Goal: Transaction & Acquisition: Purchase product/service

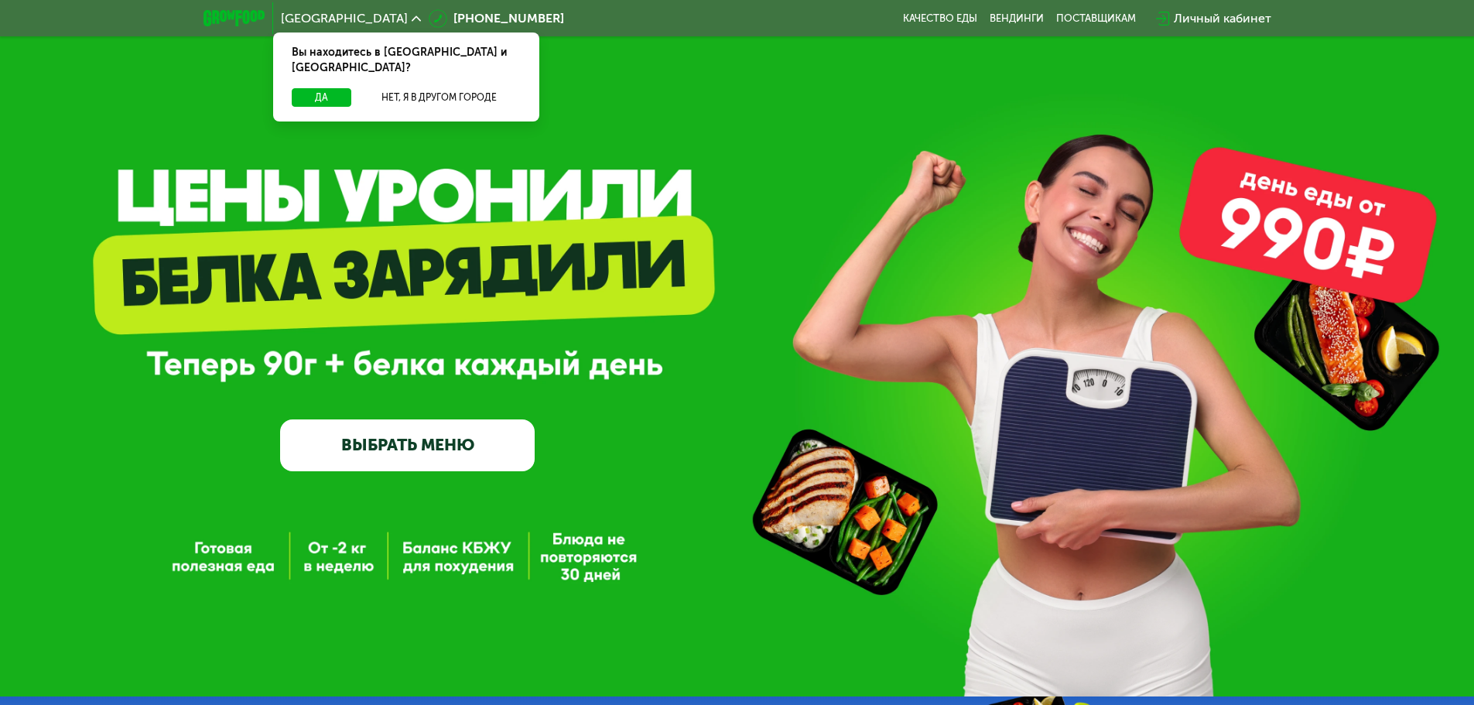
click at [326, 70] on div "Вы находитесь в [GEOGRAPHIC_DATA] и [GEOGRAPHIC_DATA]?" at bounding box center [406, 61] width 266 height 56
click at [326, 88] on button "Да" at bounding box center [322, 97] width 60 height 19
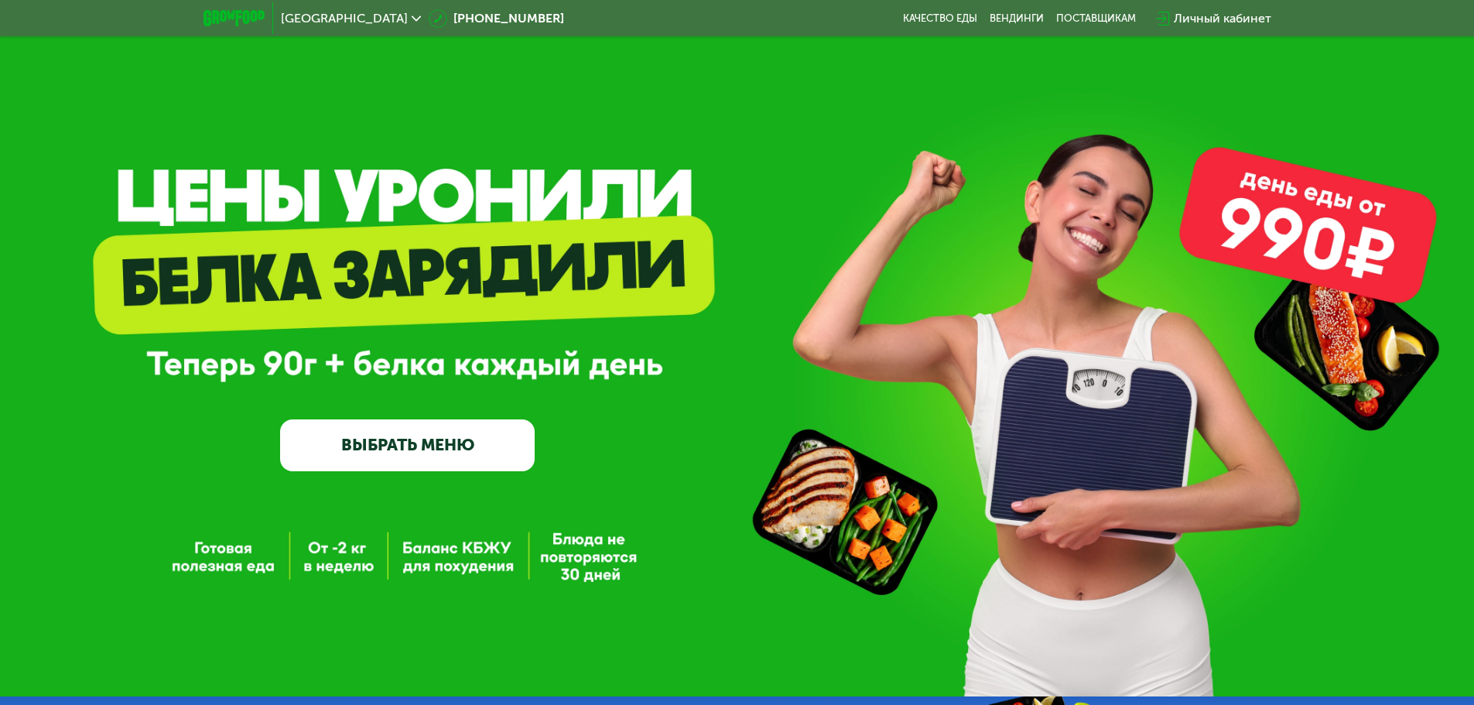
click at [457, 456] on link "ВЫБРАТЬ МЕНЮ" at bounding box center [407, 444] width 255 height 51
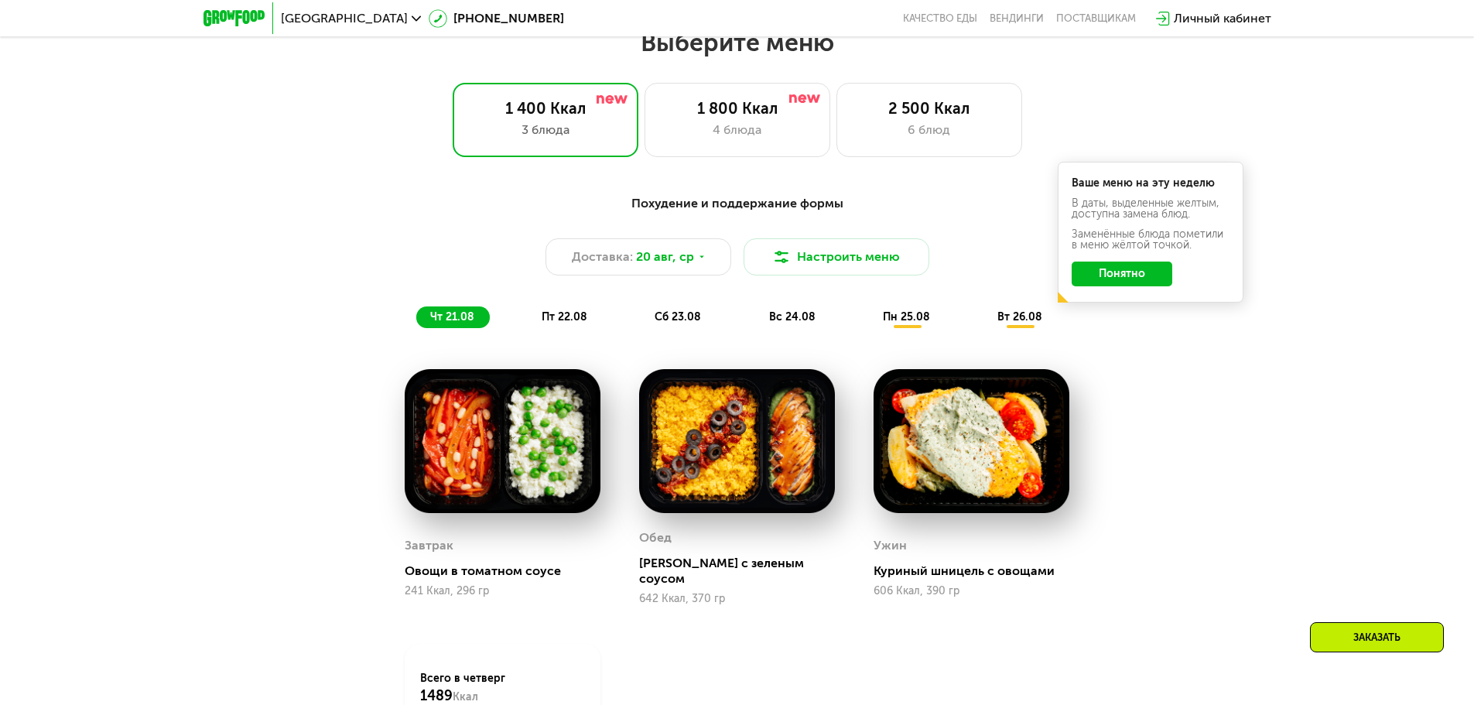
scroll to position [836, 0]
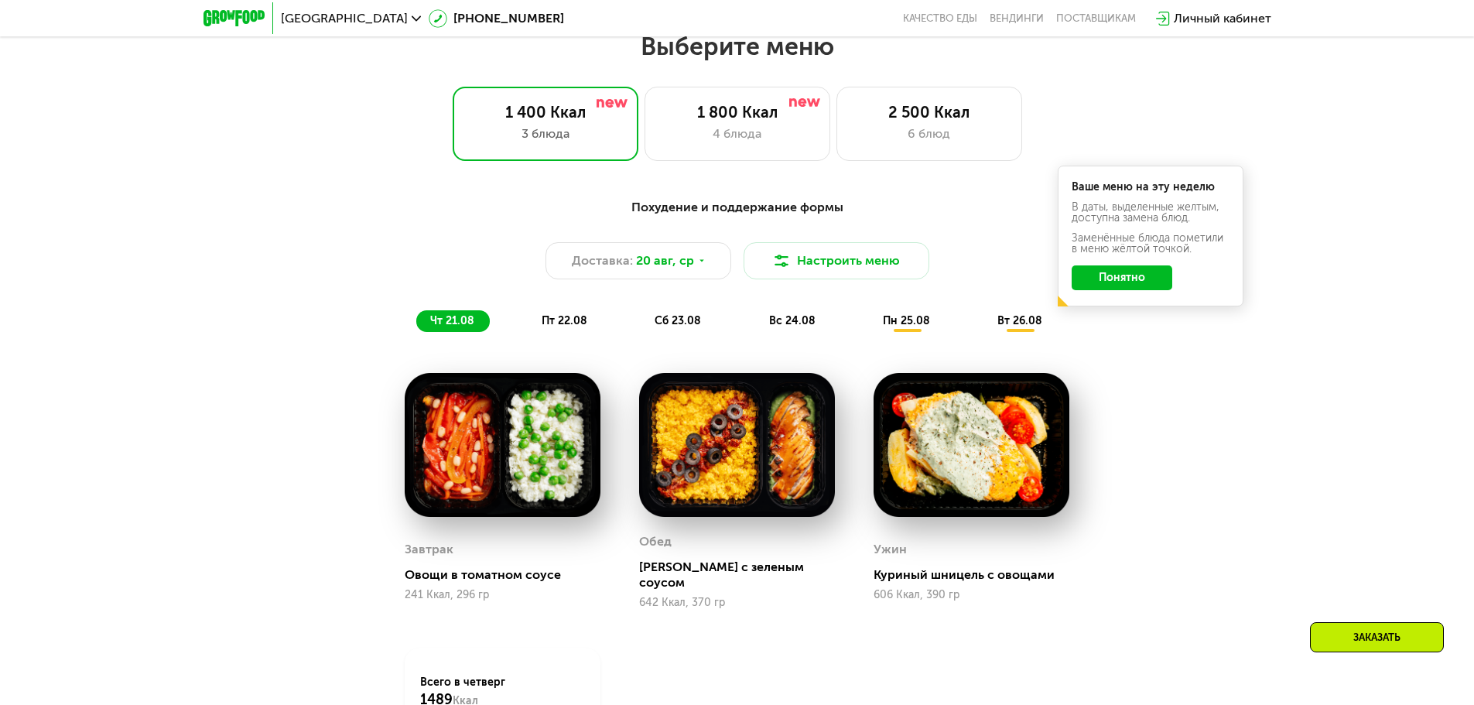
click at [662, 553] on div "Обед" at bounding box center [655, 541] width 33 height 23
click at [753, 130] on div "4 блюда" at bounding box center [737, 134] width 153 height 19
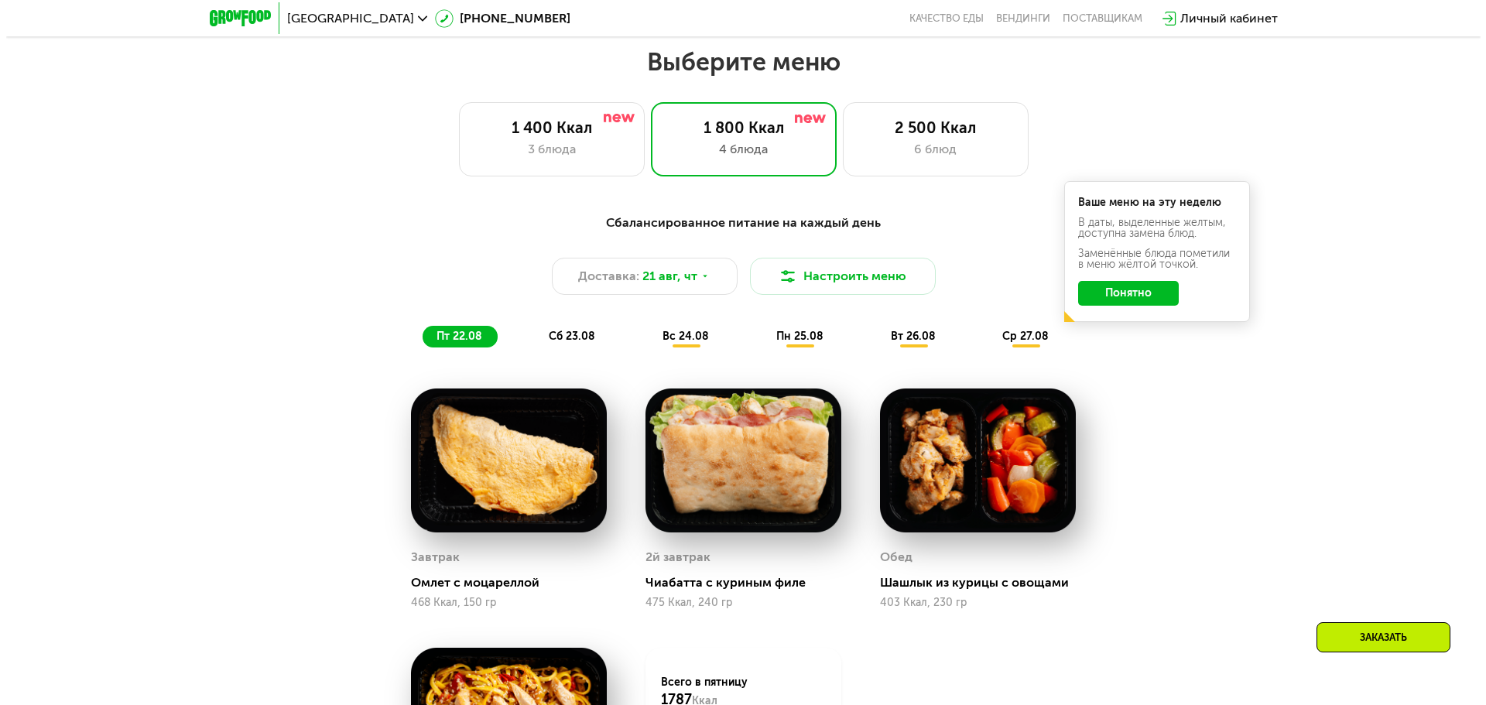
scroll to position [913, 0]
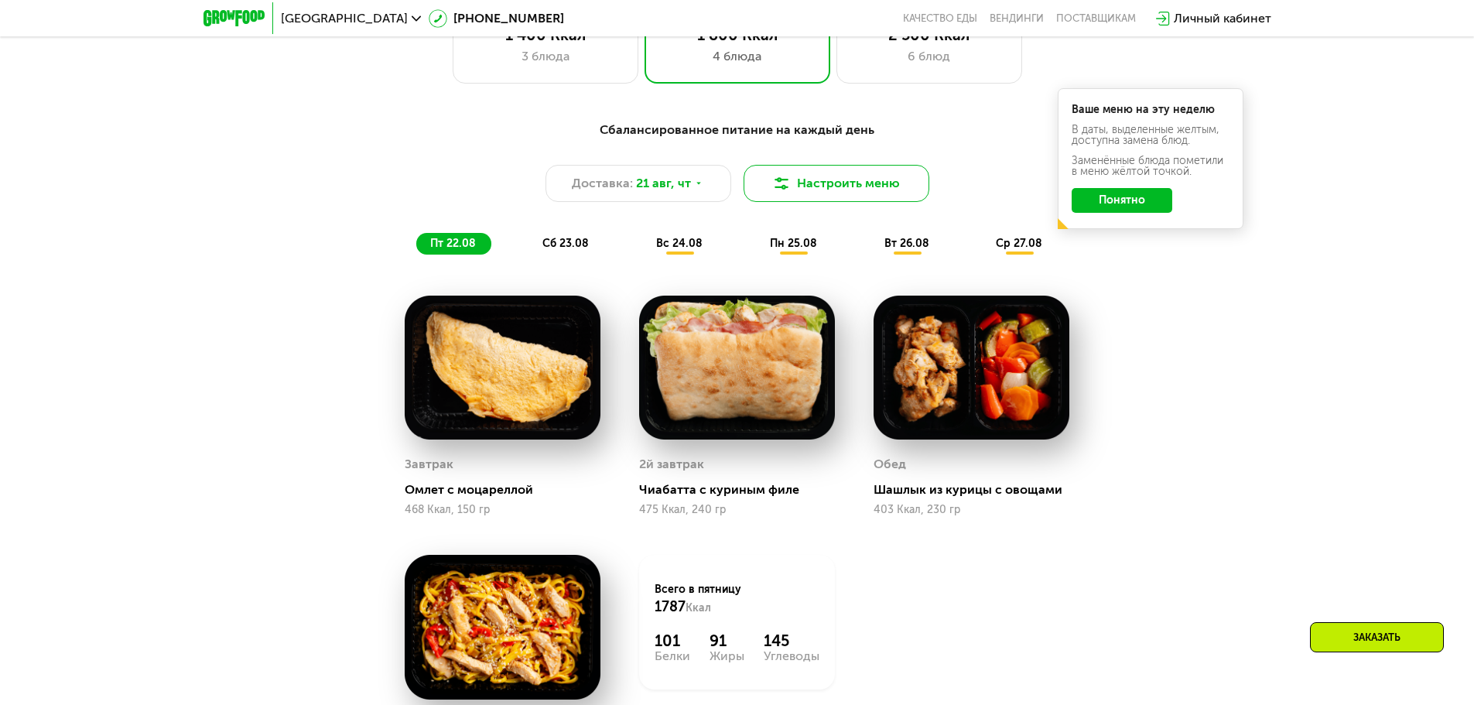
click at [855, 190] on button "Настроить меню" at bounding box center [837, 183] width 186 height 37
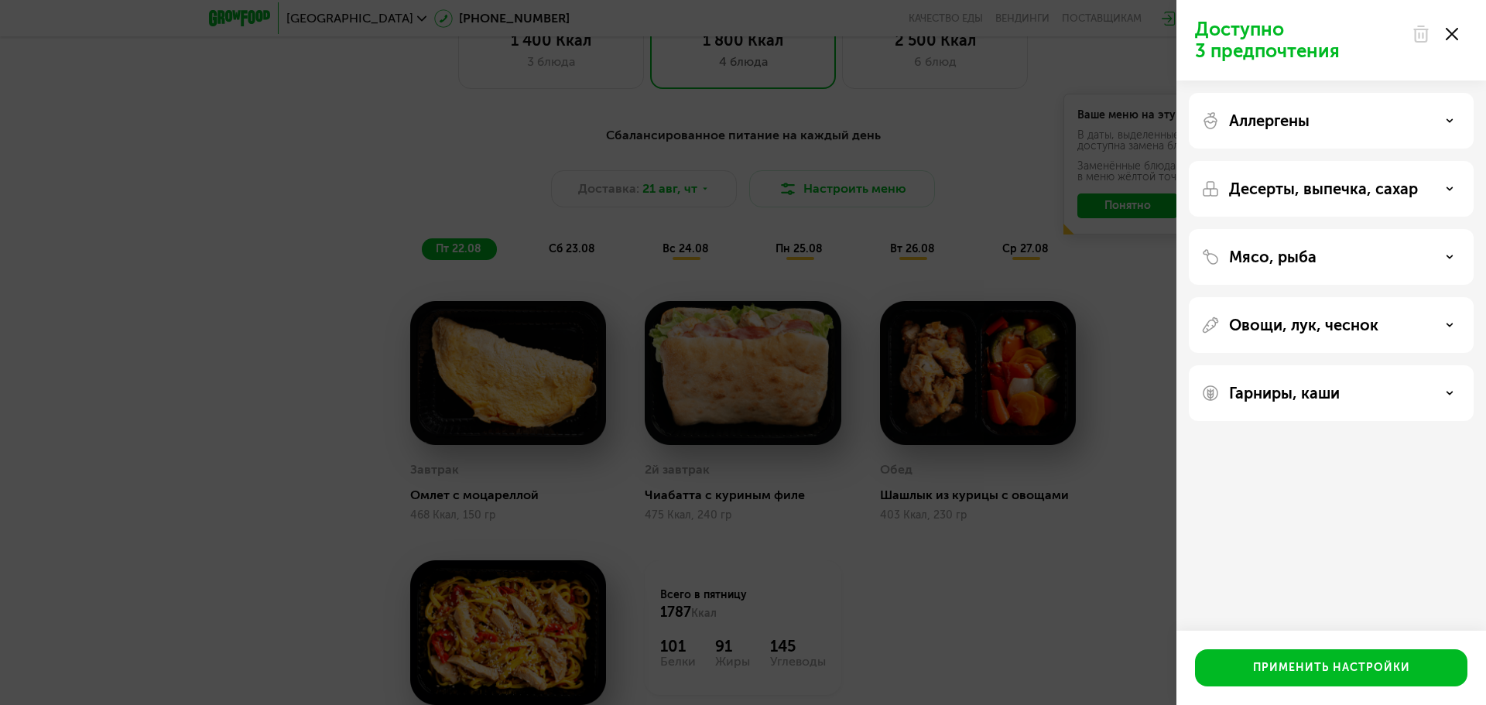
click at [1391, 161] on div "Аллергены" at bounding box center [1331, 189] width 285 height 56
click at [1450, 123] on icon at bounding box center [1450, 121] width 8 height 8
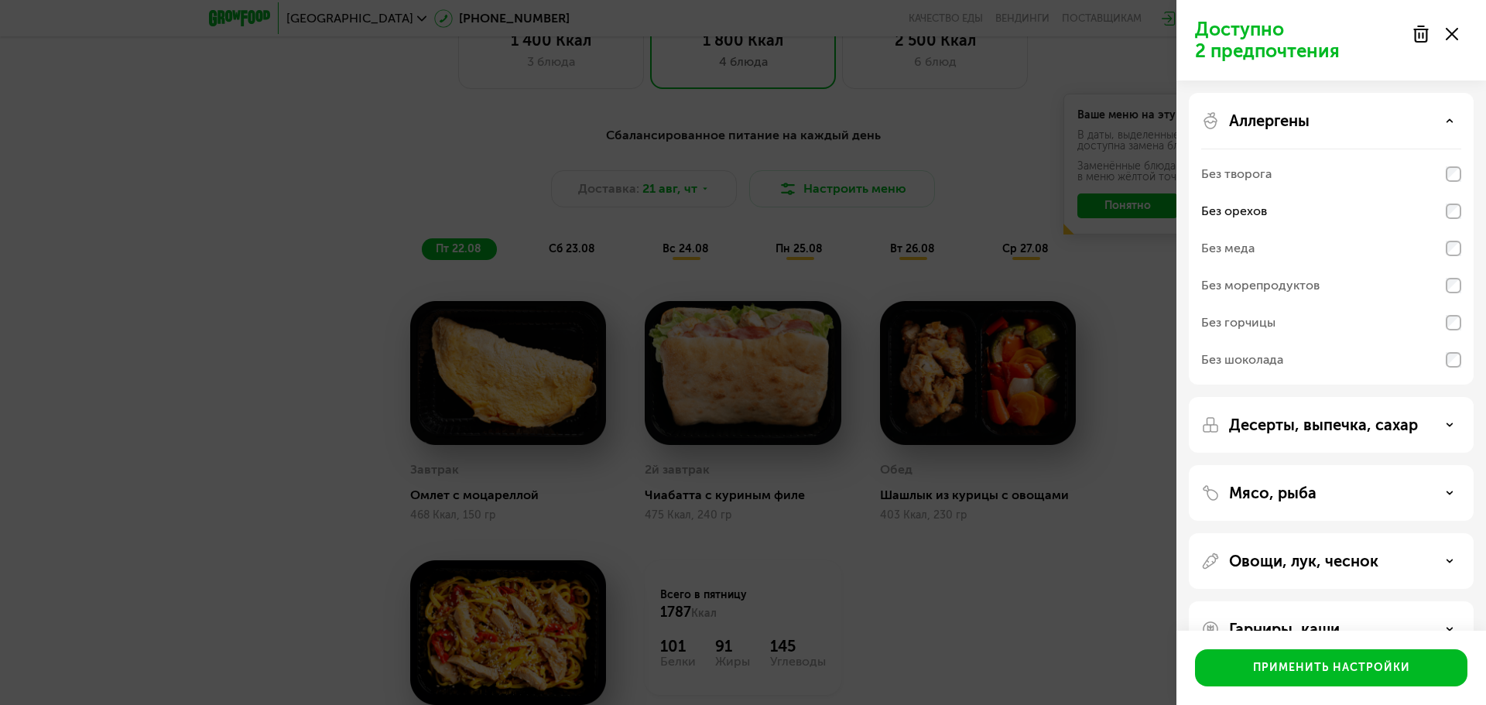
scroll to position [42, 0]
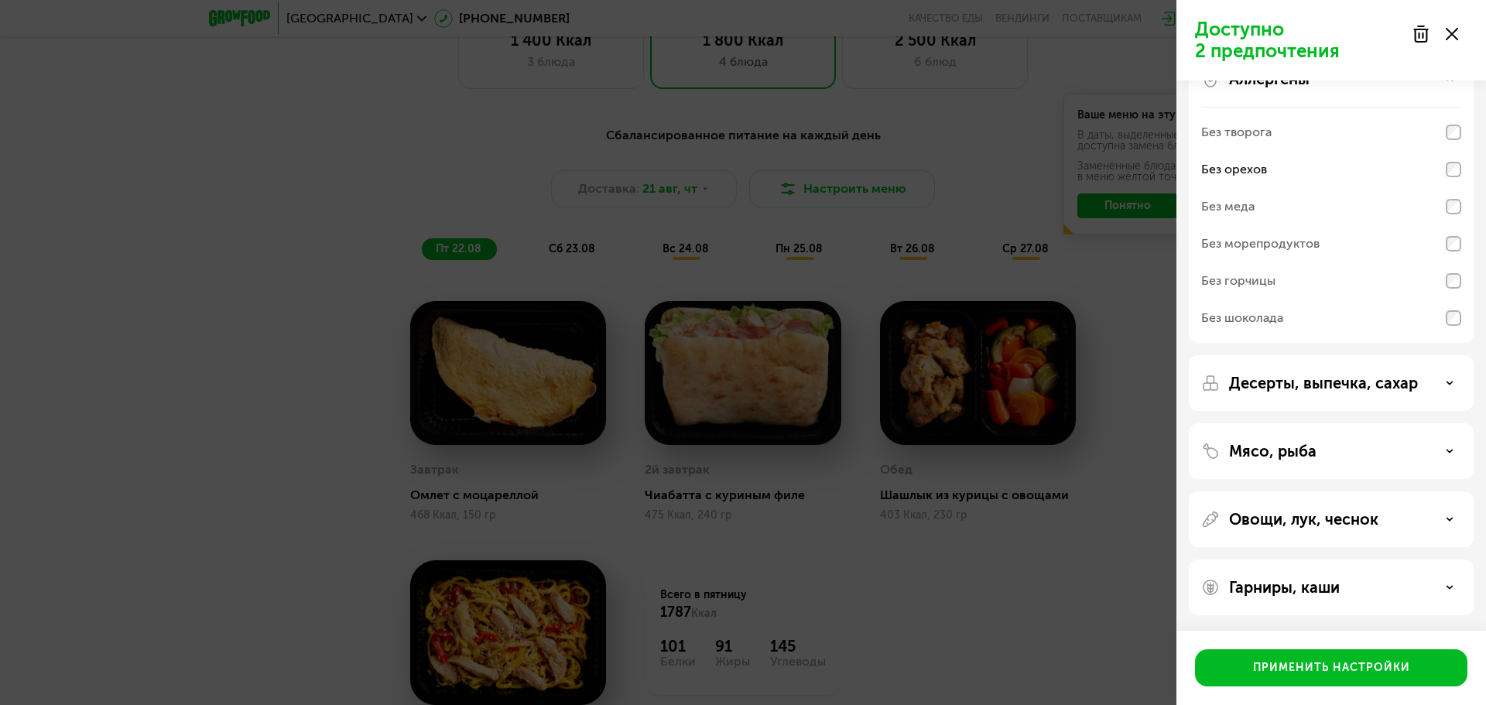
click at [1405, 449] on div "Мясо, рыба" at bounding box center [1331, 451] width 260 height 19
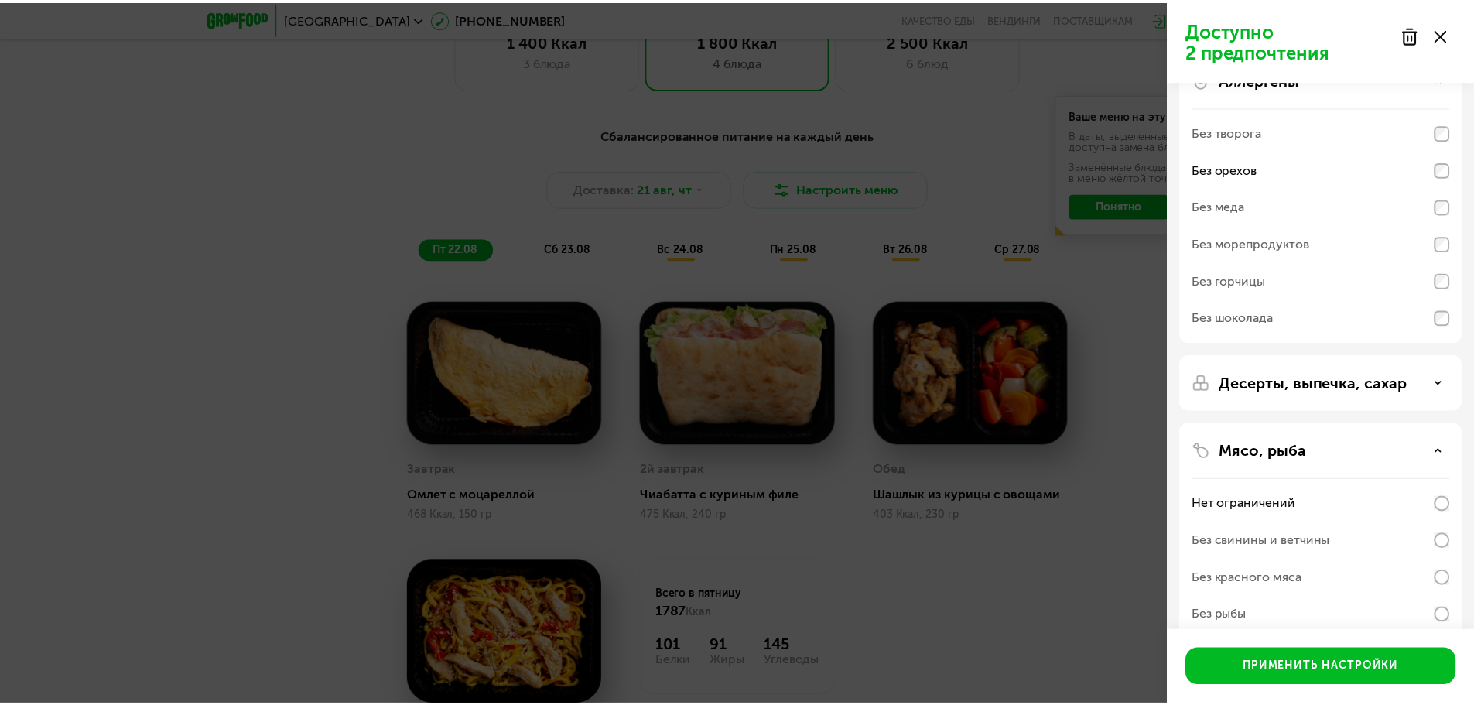
scroll to position [241, 0]
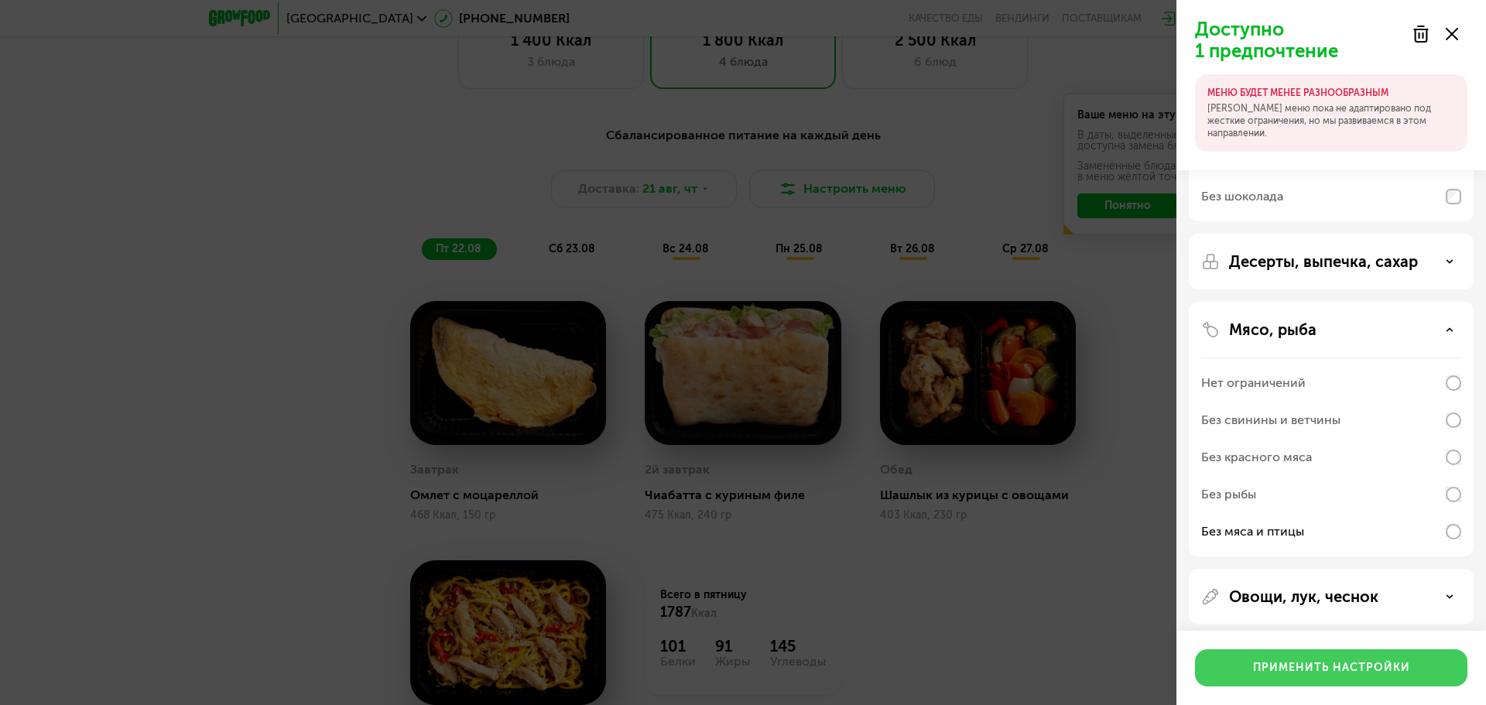
click at [1376, 663] on div "Применить настройки" at bounding box center [1331, 667] width 157 height 15
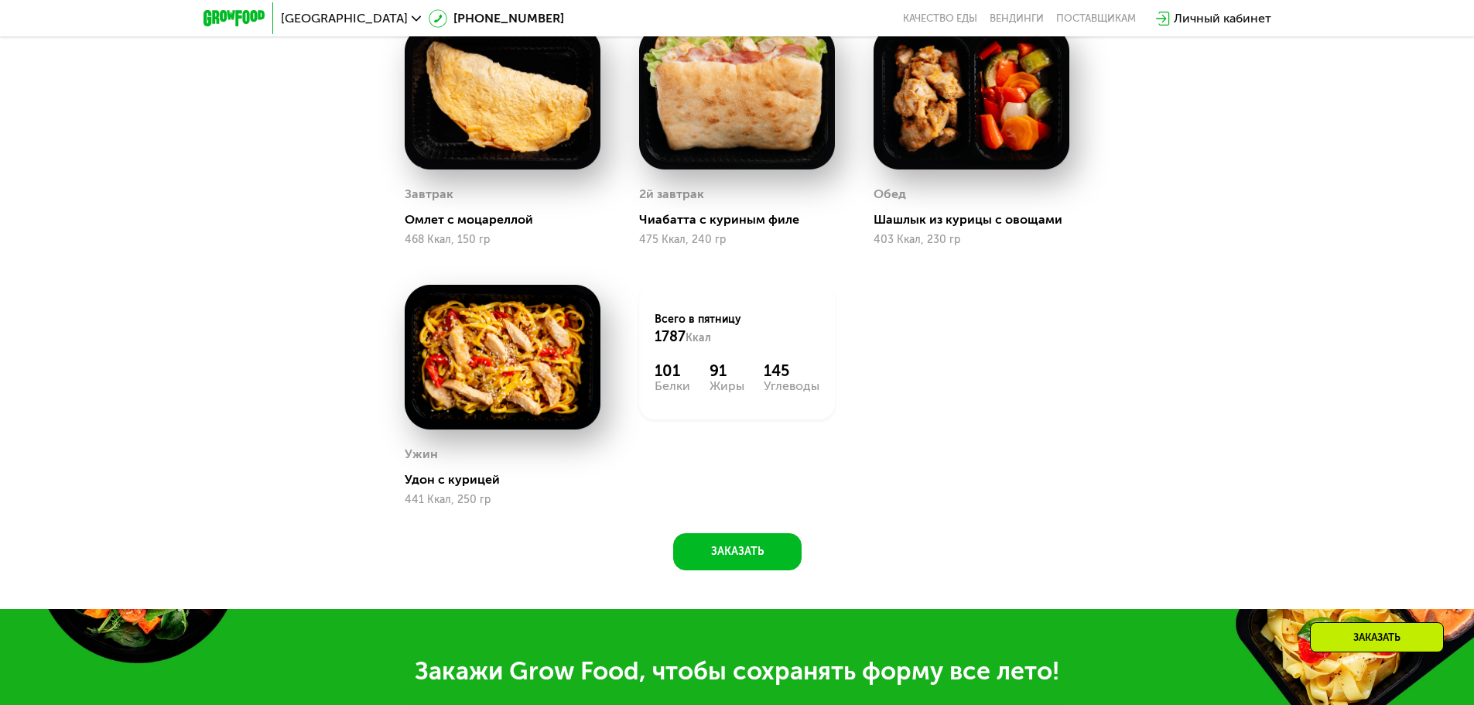
scroll to position [1223, 0]
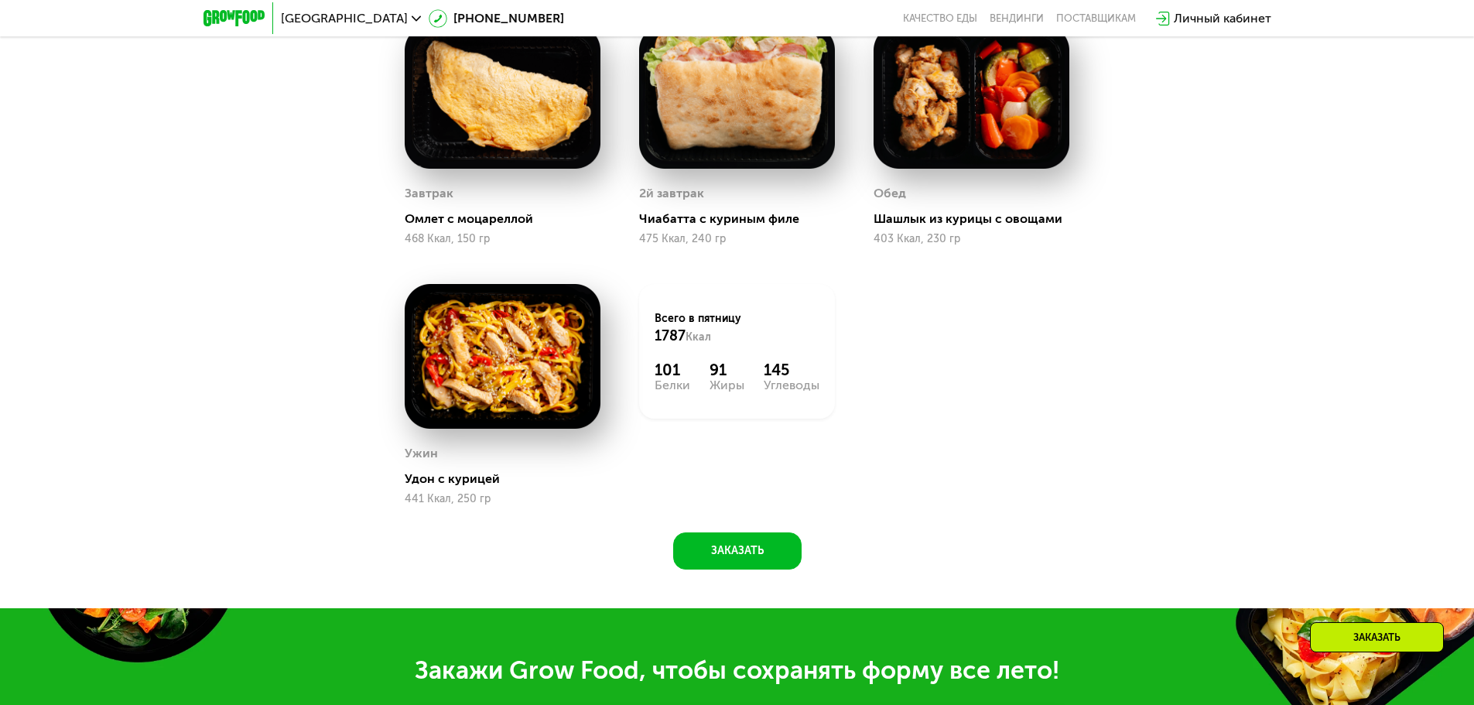
click at [767, 192] on div "2й завтрак" at bounding box center [737, 193] width 196 height 23
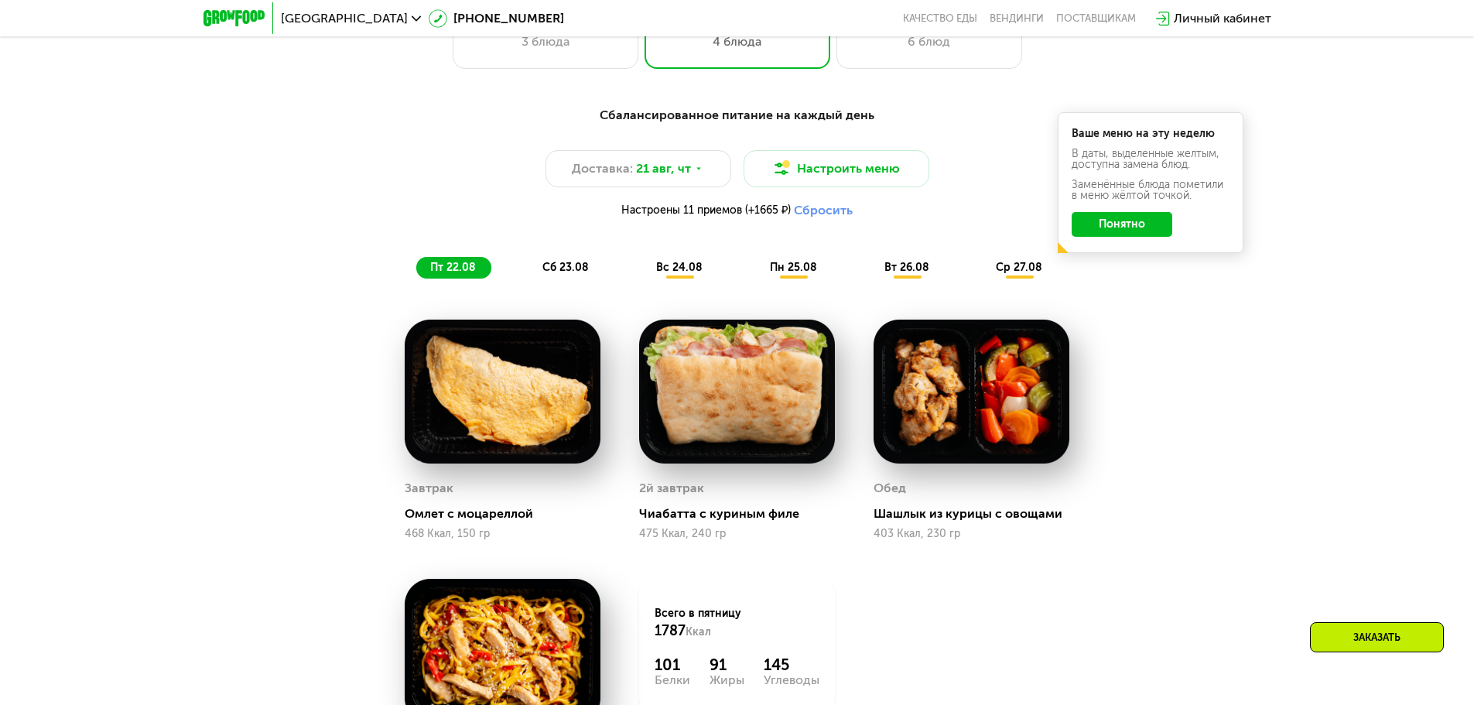
scroll to position [836, 0]
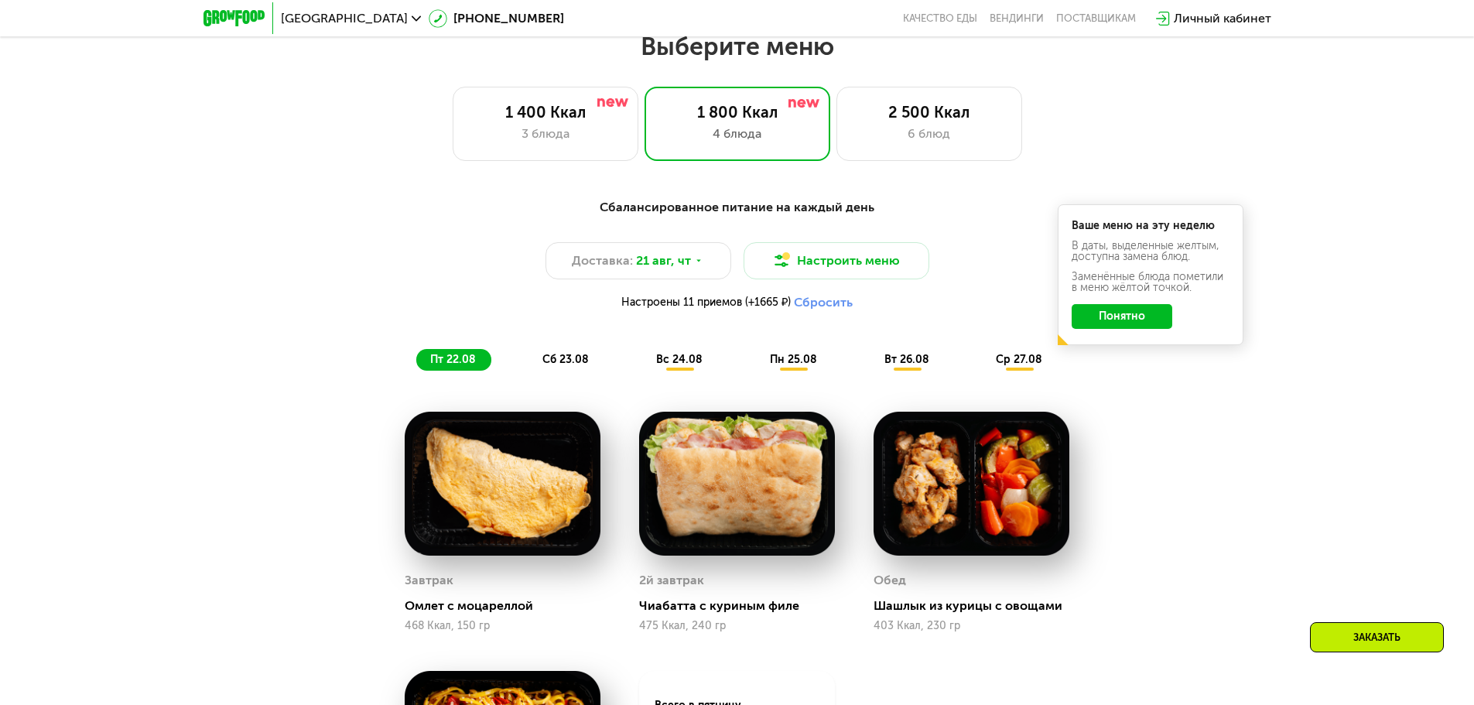
click at [798, 365] on span "пн 25.08" at bounding box center [793, 359] width 47 height 13
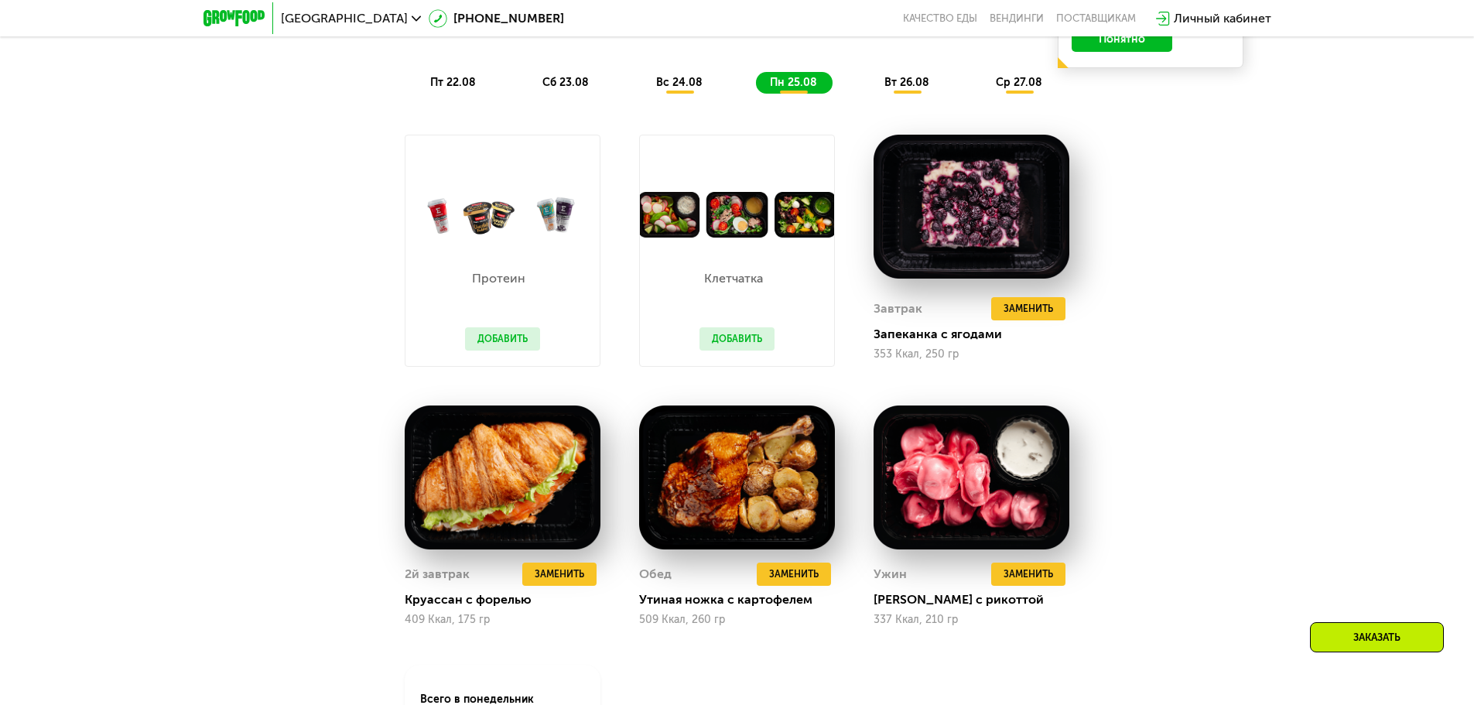
scroll to position [1068, 0]
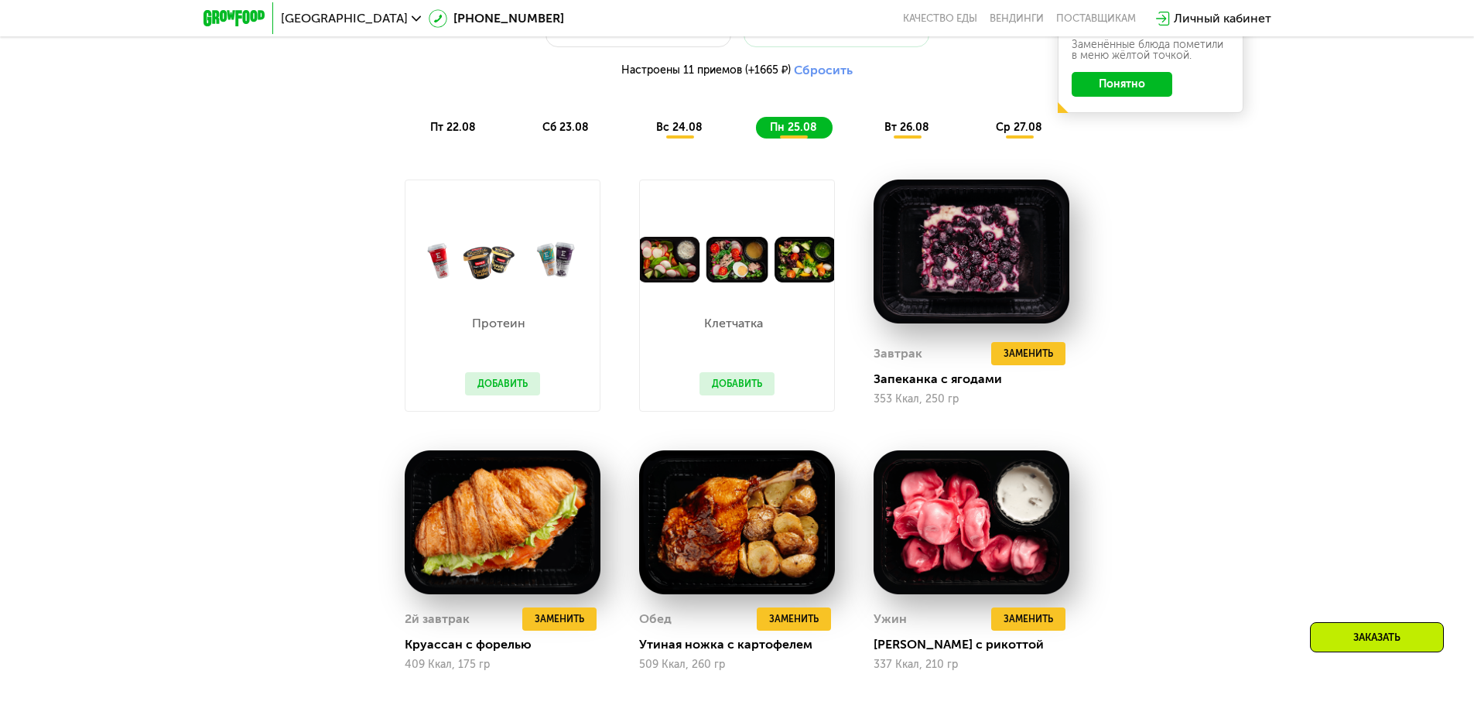
click at [756, 139] on div "вс 24.08" at bounding box center [794, 128] width 77 height 22
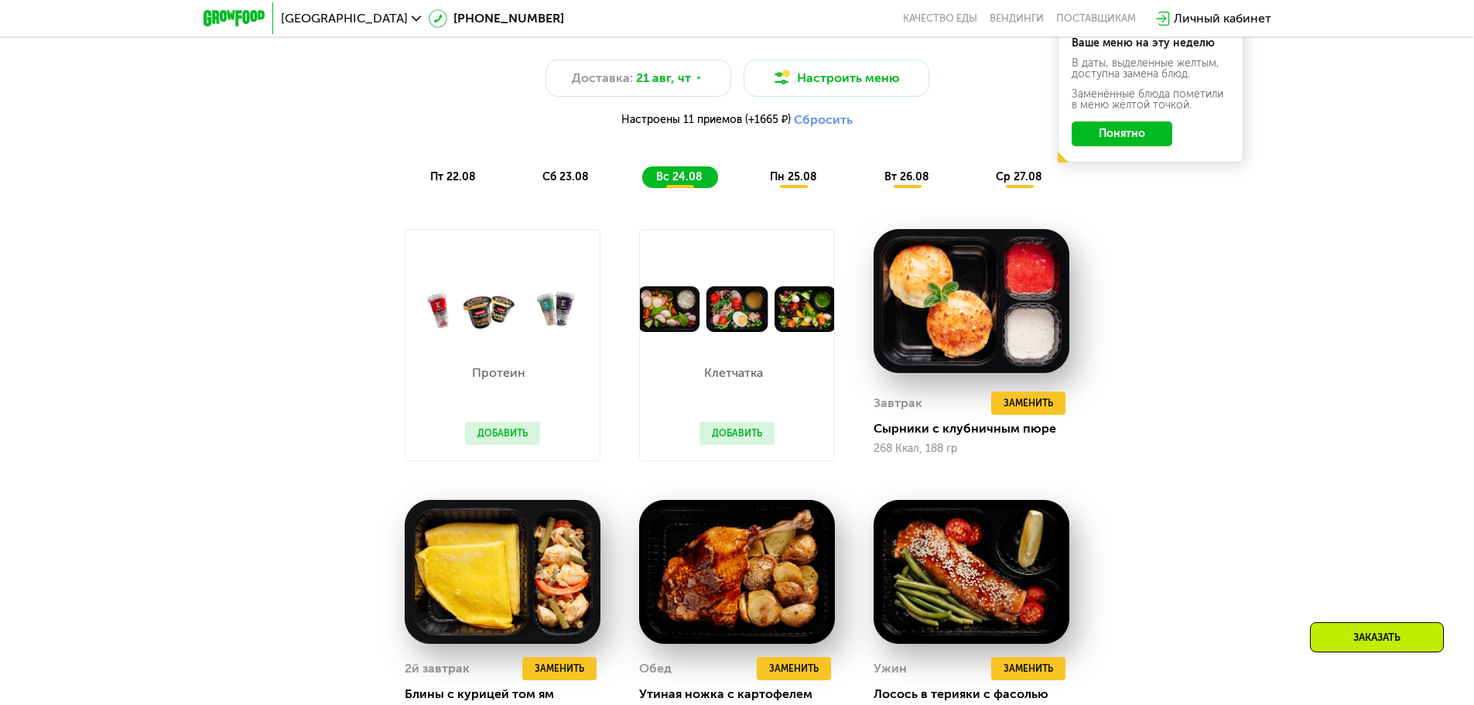
scroll to position [913, 0]
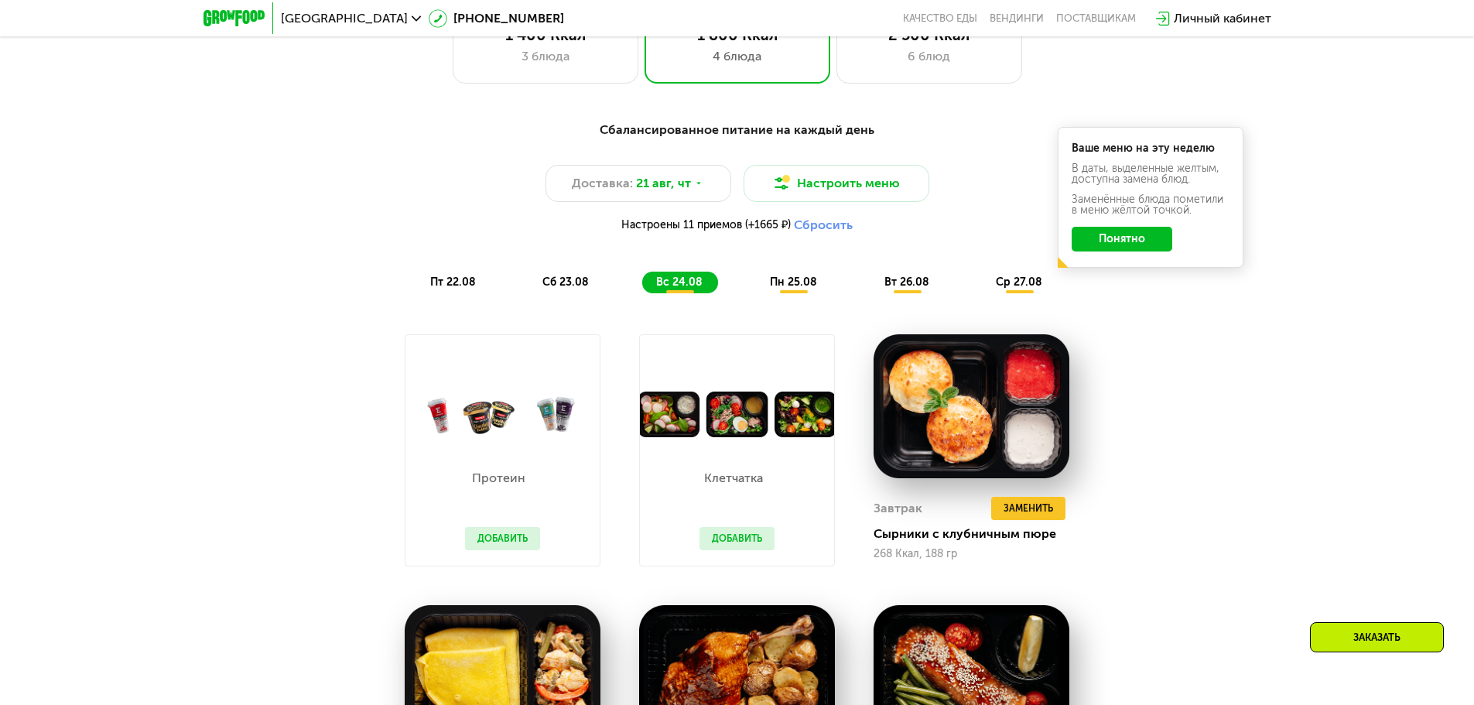
click at [642, 293] on div "сб 23.08" at bounding box center [680, 283] width 76 height 22
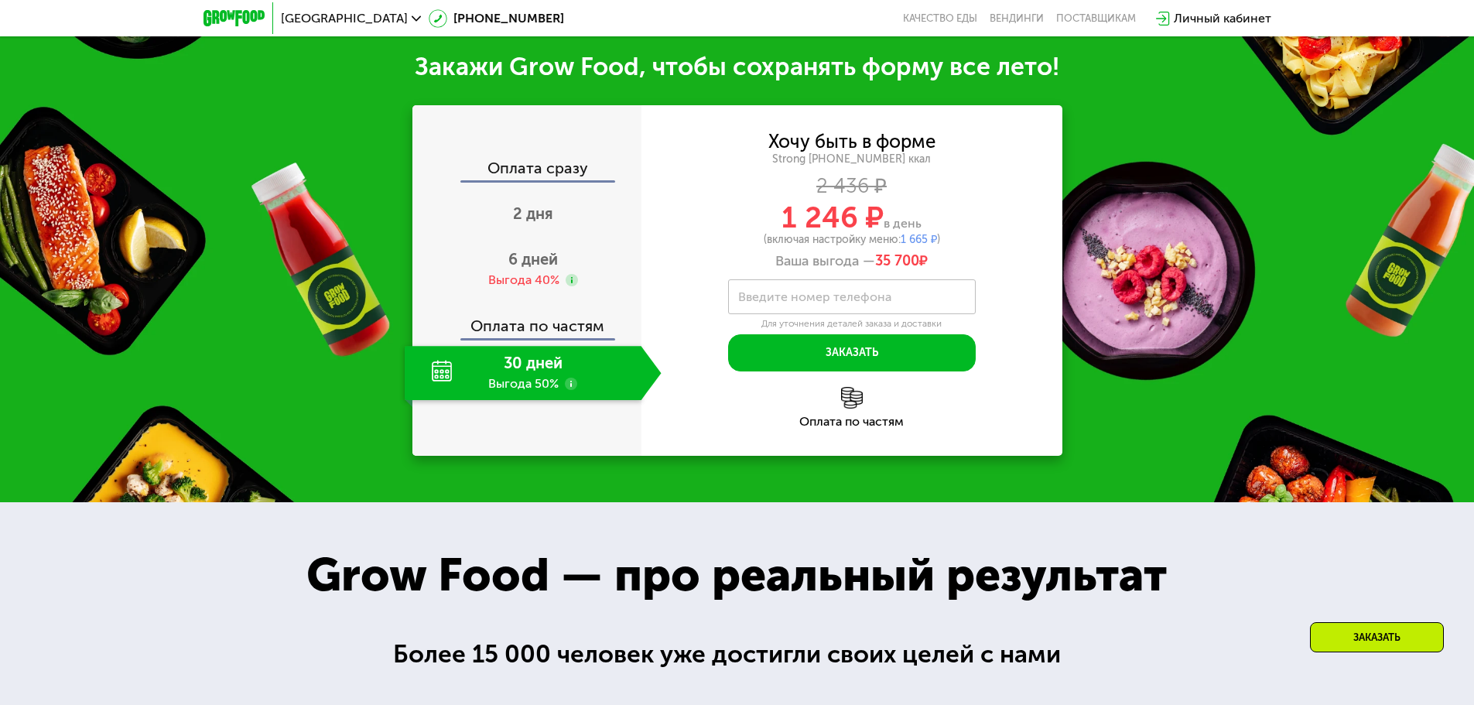
scroll to position [1764, 0]
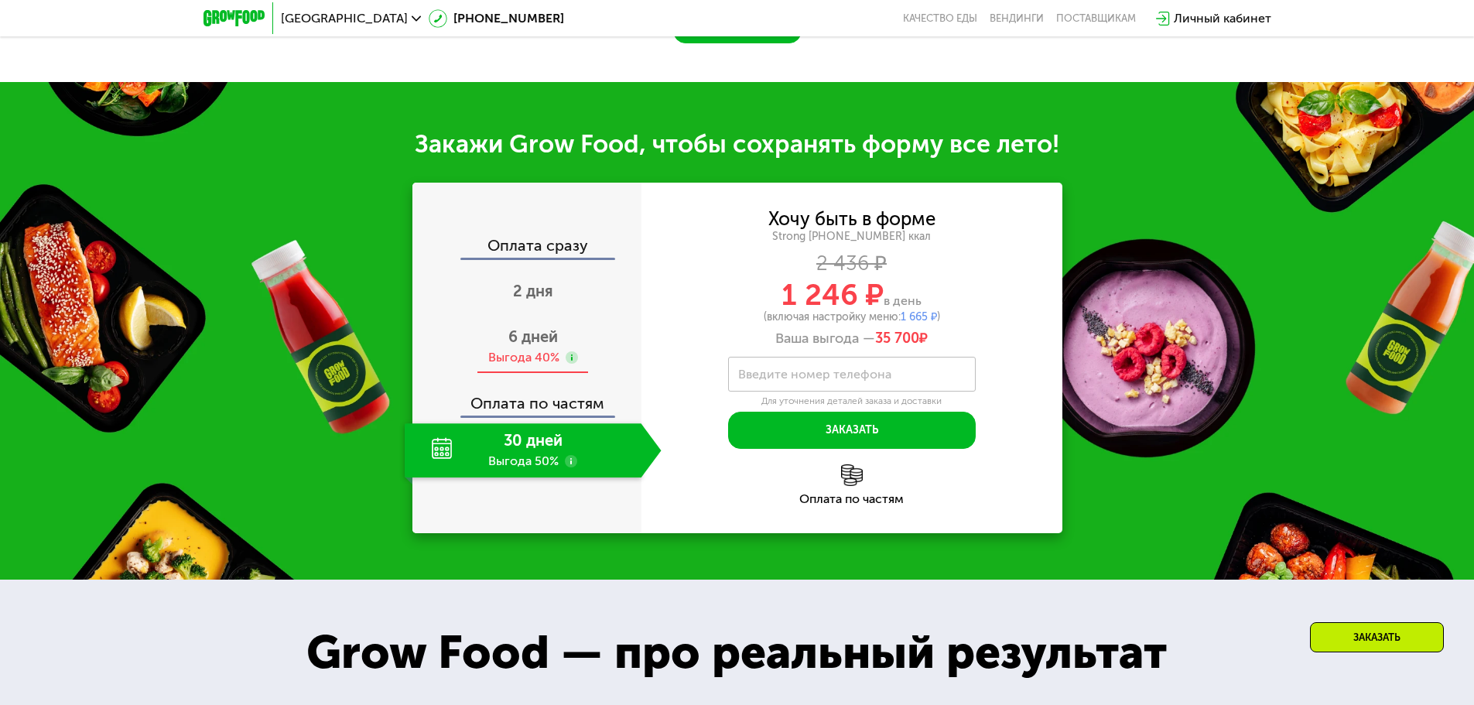
click at [546, 328] on span "6 дней" at bounding box center [533, 336] width 50 height 19
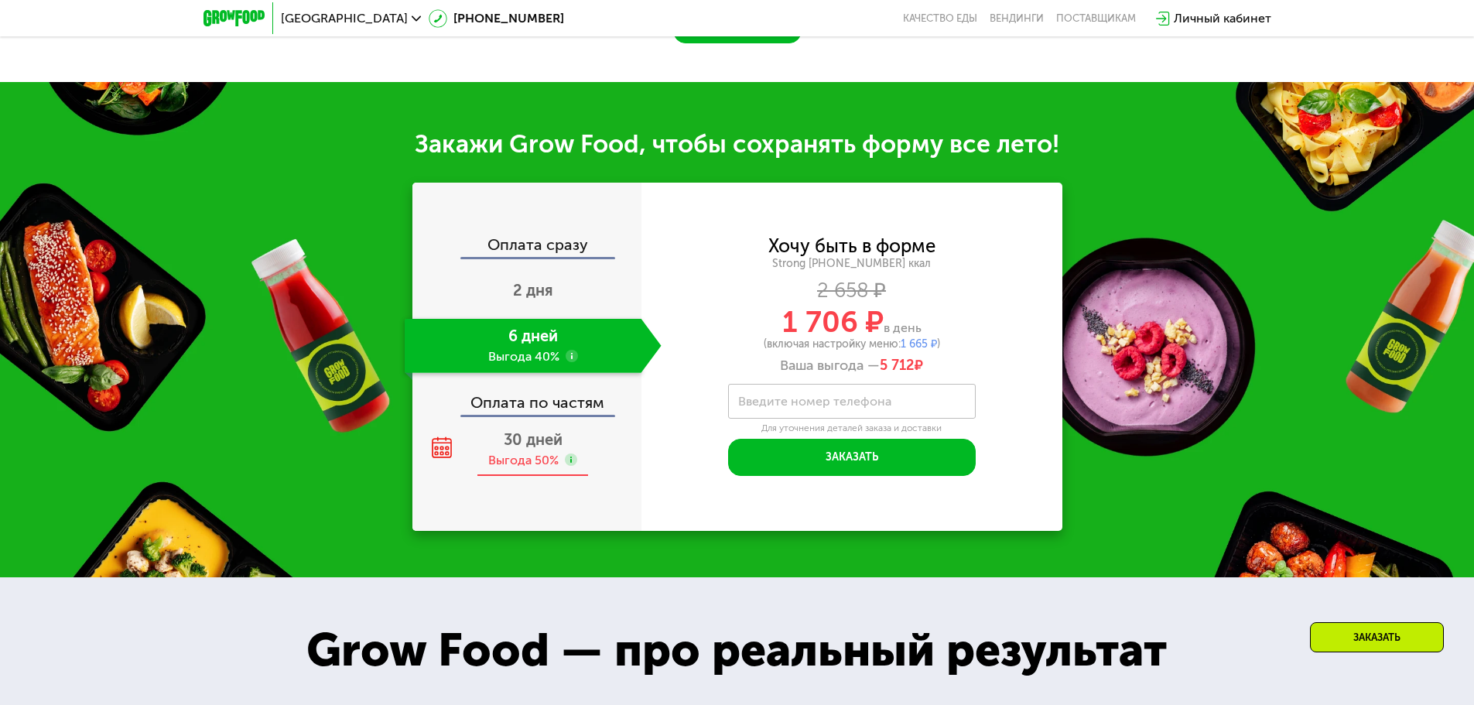
click at [544, 440] on div "30 дней Выгода 50%" at bounding box center [533, 450] width 257 height 54
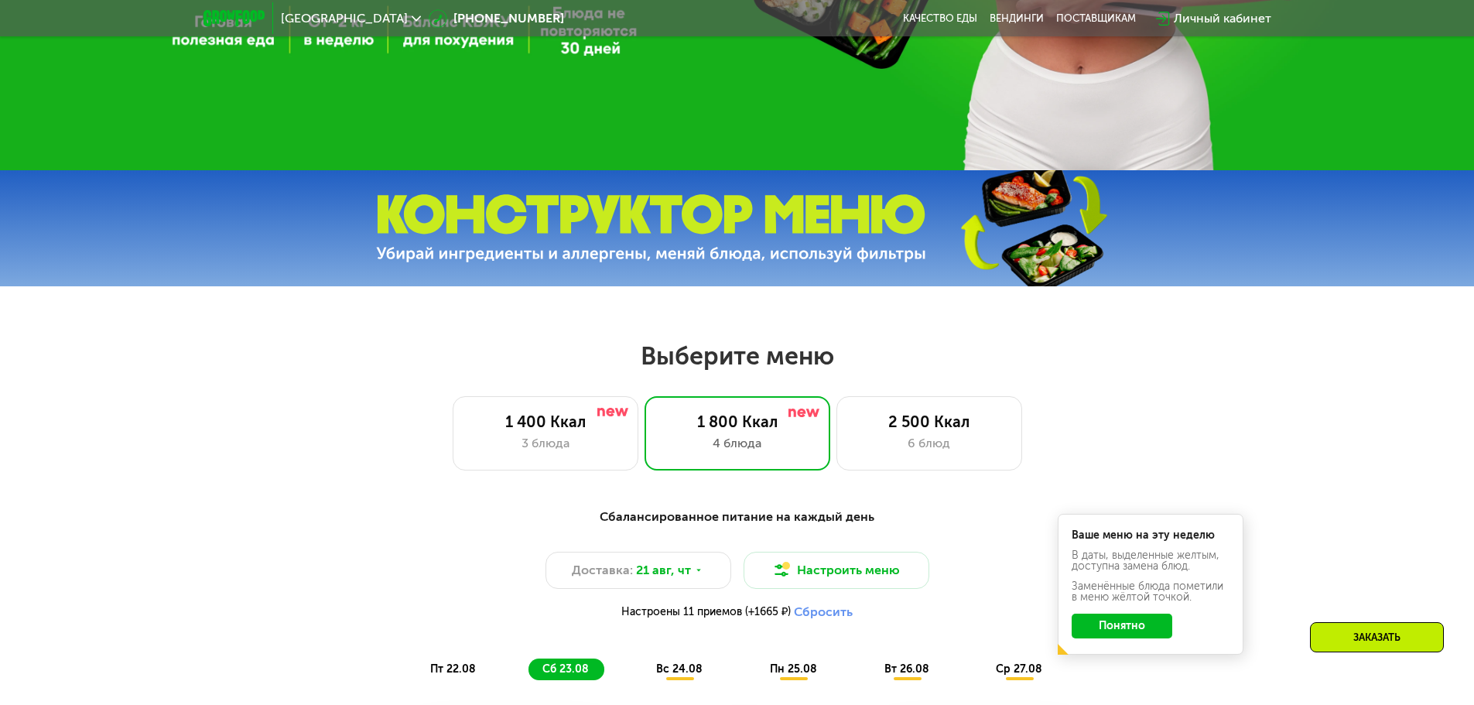
scroll to position [0, 0]
